Goal: Task Accomplishment & Management: Manage account settings

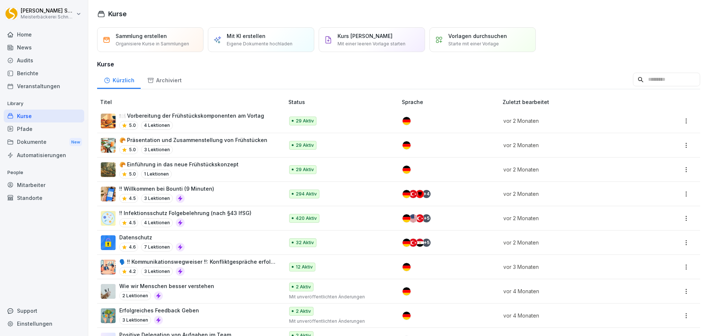
click at [207, 214] on p "!! Infektionsschutz Folgebelehrung (nach §43 IfSG)" at bounding box center [185, 213] width 132 height 8
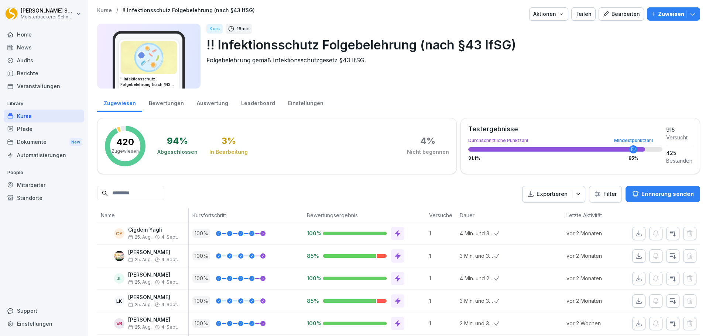
click at [690, 15] on button "Zuweisen" at bounding box center [673, 13] width 53 height 13
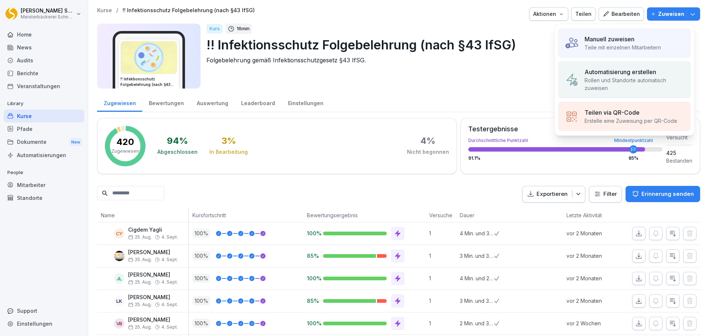
click at [622, 41] on p "Manuell zuweisen" at bounding box center [609, 39] width 50 height 9
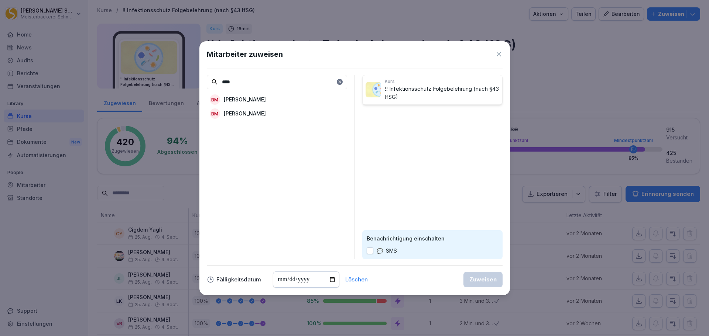
type input "****"
click at [501, 56] on icon at bounding box center [498, 54] width 7 height 7
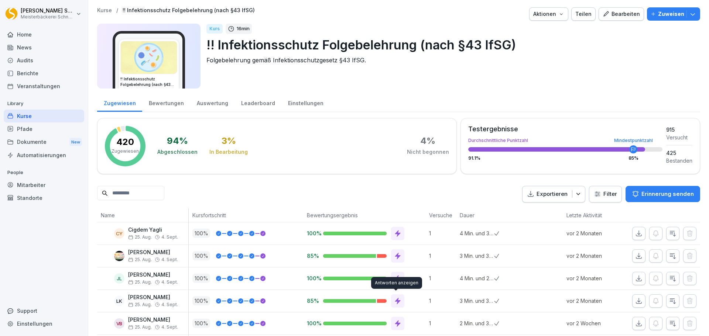
click at [576, 194] on icon "button" at bounding box center [577, 193] width 7 height 7
click at [536, 212] on p "Als Excel Datei exportieren" at bounding box center [544, 211] width 66 height 7
click at [571, 82] on div "Kurs 16 min !! Infektionsschutz Folgebelehrung (nach §43 IfSG) Folgebelehrung g…" at bounding box center [450, 56] width 488 height 65
click at [652, 193] on p "Erinnerung senden" at bounding box center [667, 194] width 52 height 8
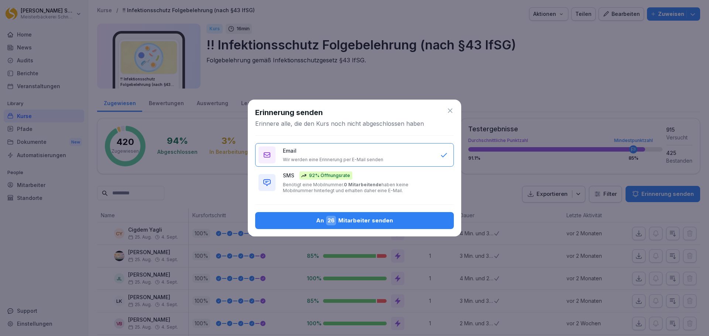
click at [393, 186] on p "Benötigt eine Mobilnummer. 0 Mitarbeitende haben keine Mobilnummer hinterlegt u…" at bounding box center [358, 188] width 150 height 12
click at [449, 111] on icon at bounding box center [449, 110] width 7 height 7
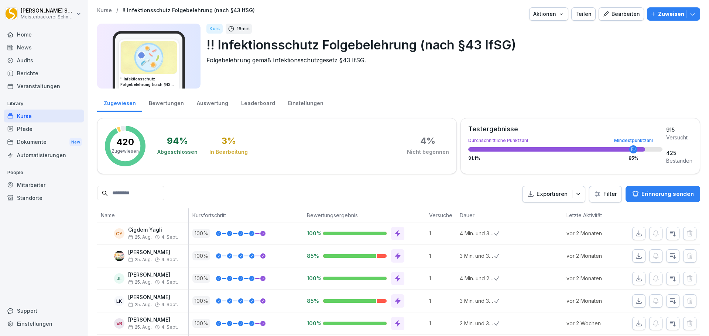
click at [61, 17] on html "[PERSON_NAME] Meisterbäckerei [PERSON_NAME] Home News Audits Berichte Veranstal…" at bounding box center [354, 168] width 709 height 336
click at [49, 48] on div "Abmelden" at bounding box center [47, 47] width 73 height 14
